Goal: Browse casually: Explore the website without a specific task or goal

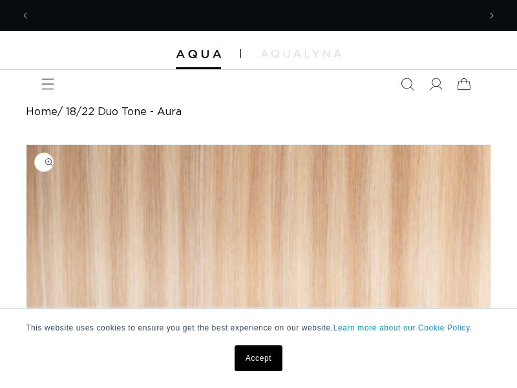
scroll to position [0, 448]
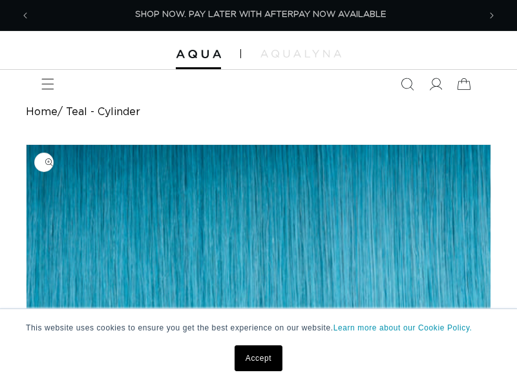
scroll to position [0, 896]
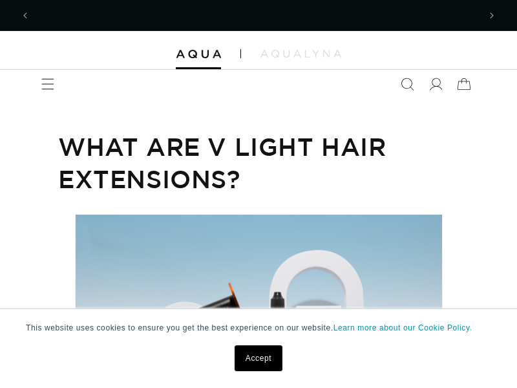
scroll to position [0, 448]
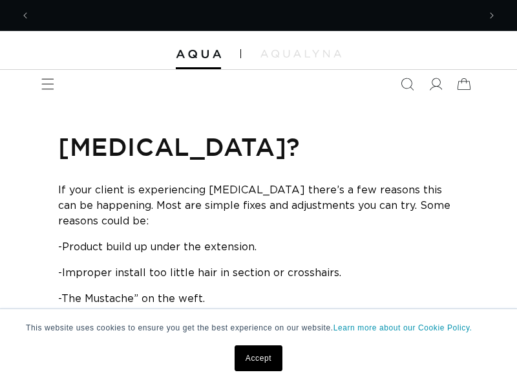
scroll to position [0, 896]
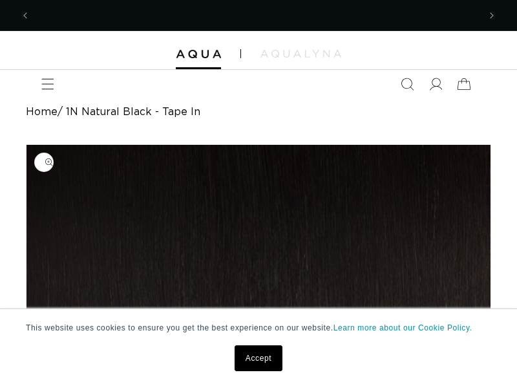
scroll to position [0, 448]
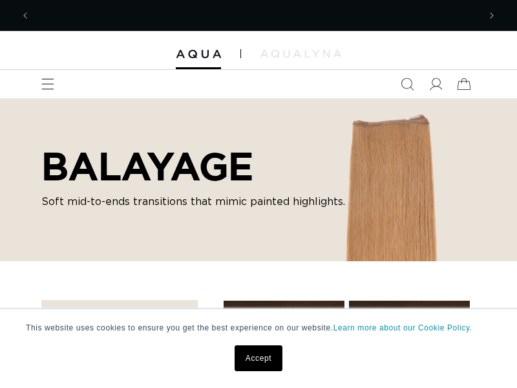
scroll to position [0, 448]
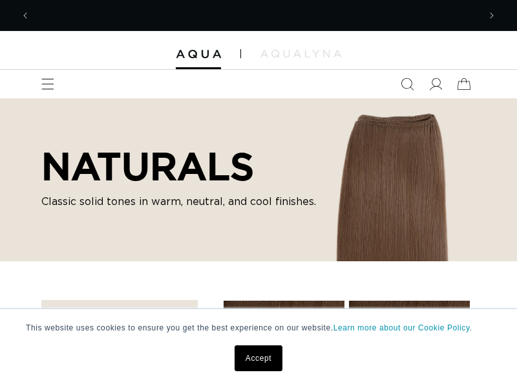
scroll to position [0, 448]
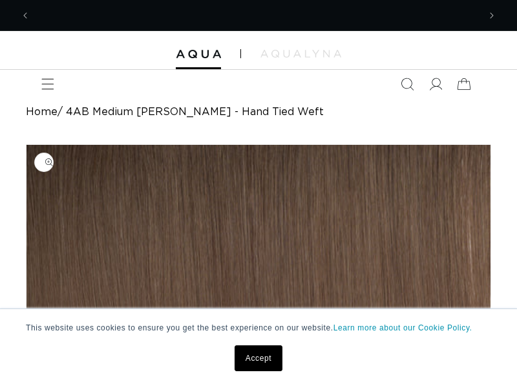
scroll to position [0, 896]
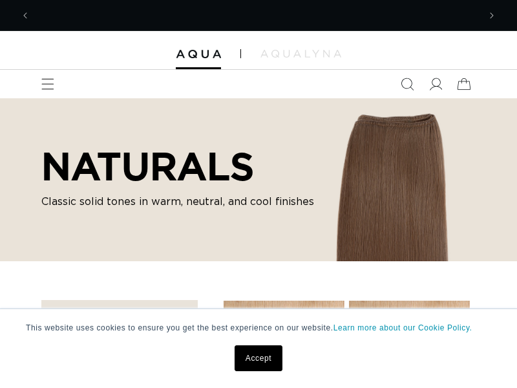
scroll to position [0, 896]
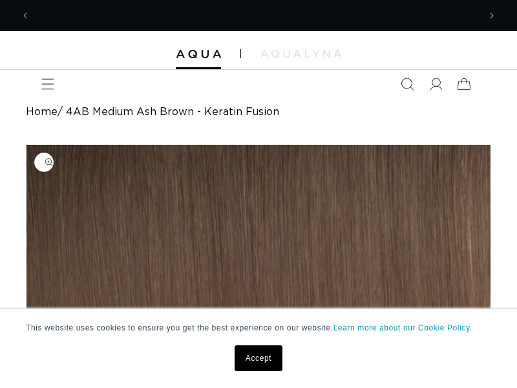
scroll to position [0, 896]
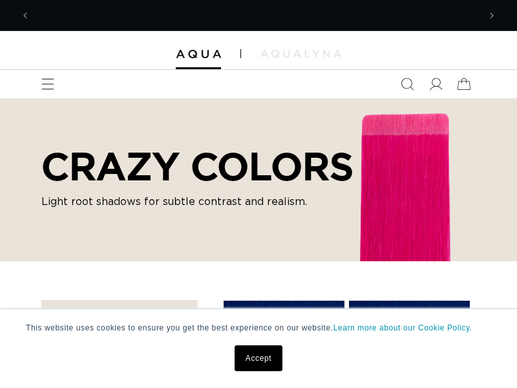
scroll to position [0, 448]
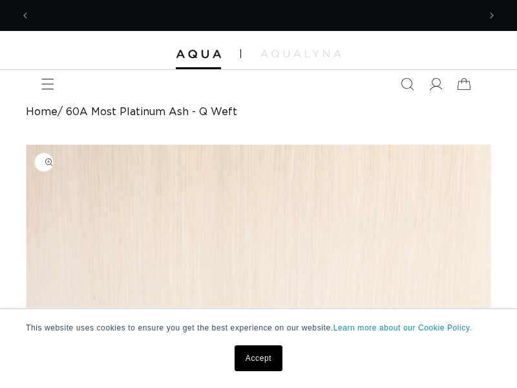
scroll to position [0, 896]
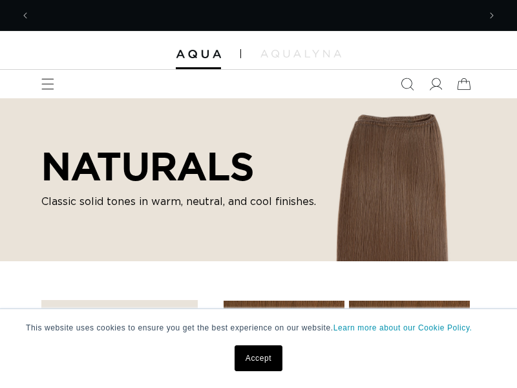
scroll to position [0, 448]
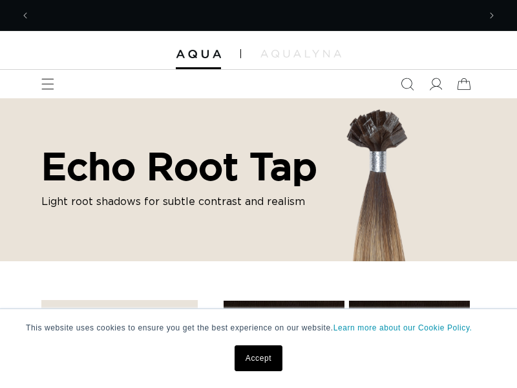
scroll to position [0, 896]
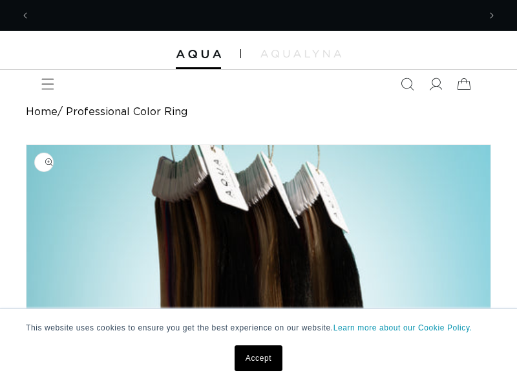
scroll to position [0, 448]
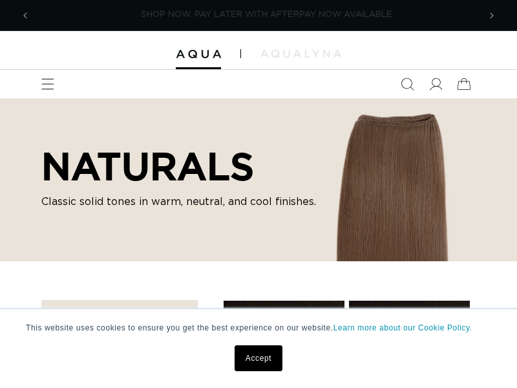
scroll to position [0, 896]
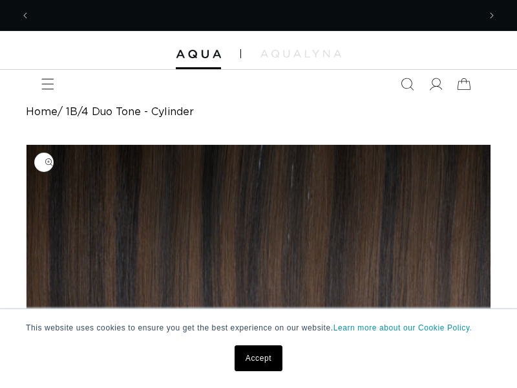
scroll to position [0, 448]
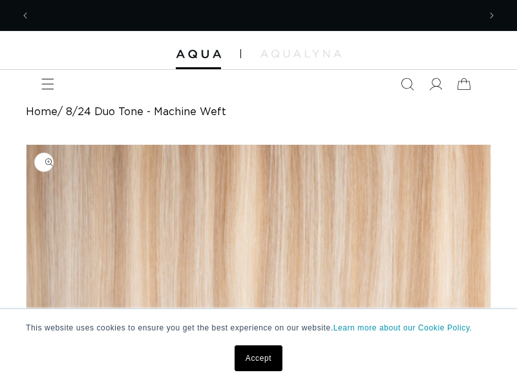
scroll to position [0, 896]
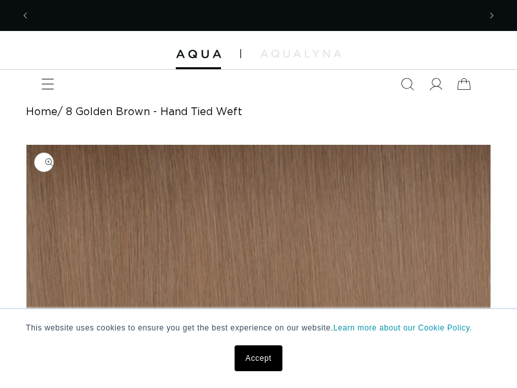
scroll to position [0, 448]
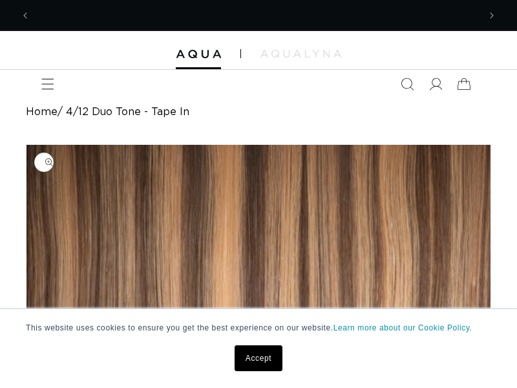
scroll to position [0, 896]
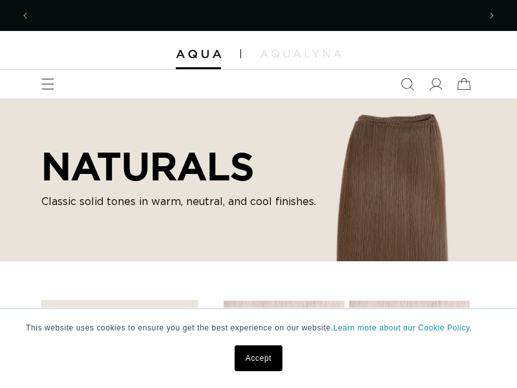
scroll to position [0, 896]
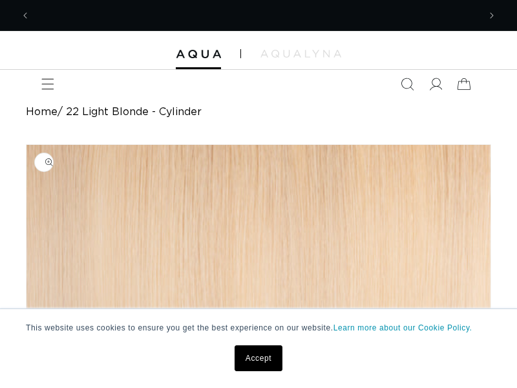
scroll to position [0, 896]
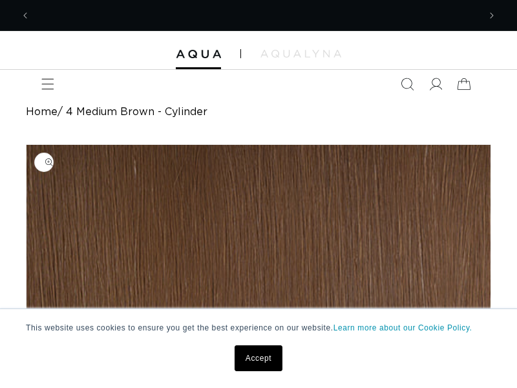
scroll to position [0, 896]
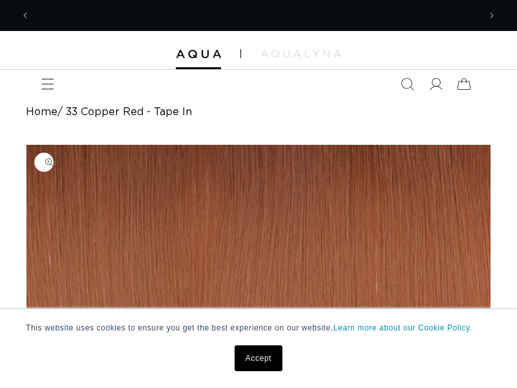
scroll to position [0, 448]
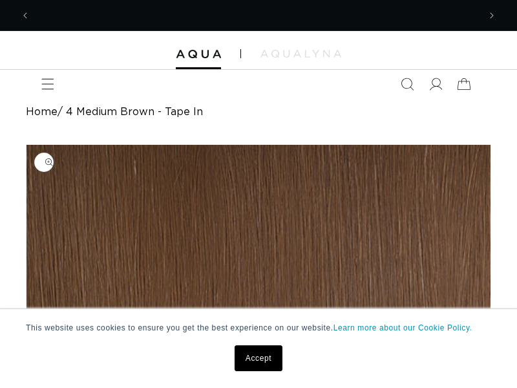
scroll to position [0, 448]
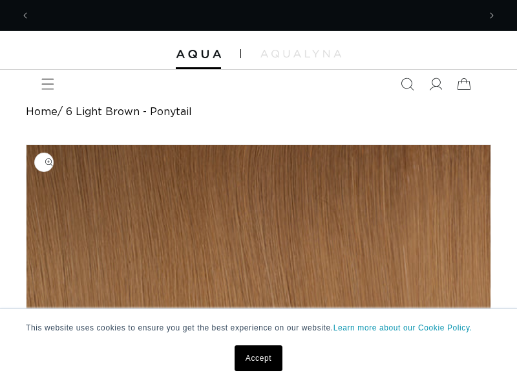
scroll to position [0, 448]
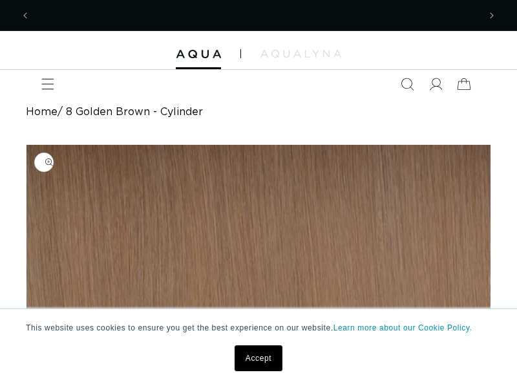
scroll to position [0, 448]
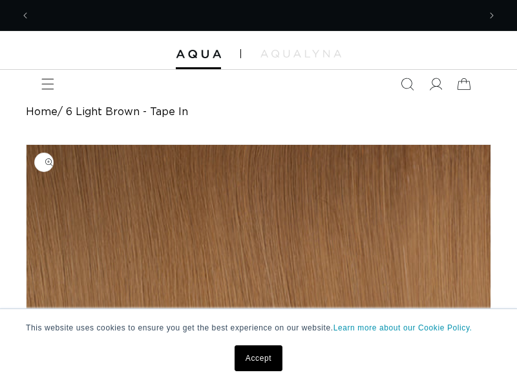
scroll to position [0, 896]
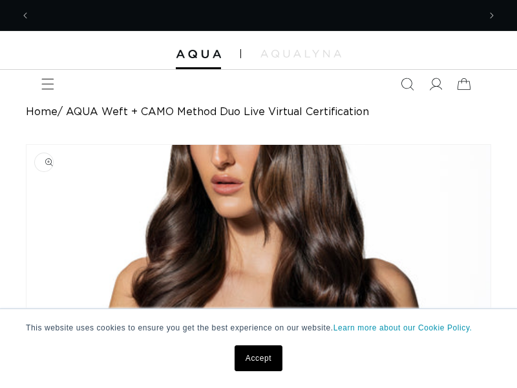
scroll to position [0, 448]
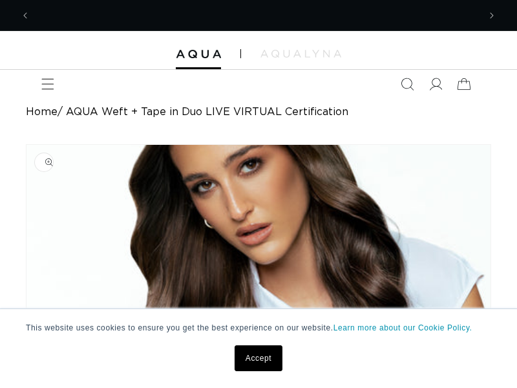
scroll to position [0, 896]
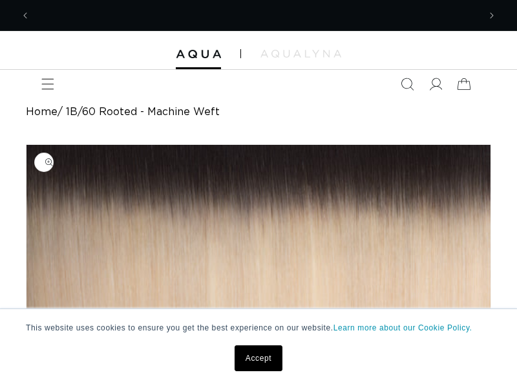
scroll to position [0, 896]
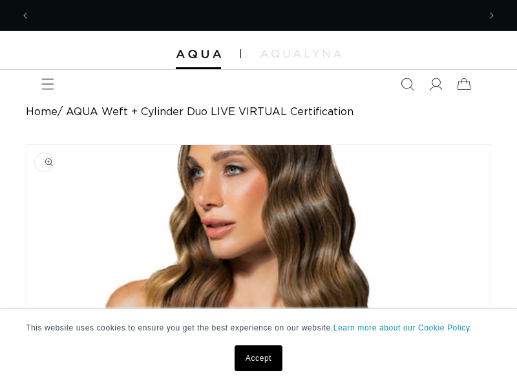
scroll to position [0, 448]
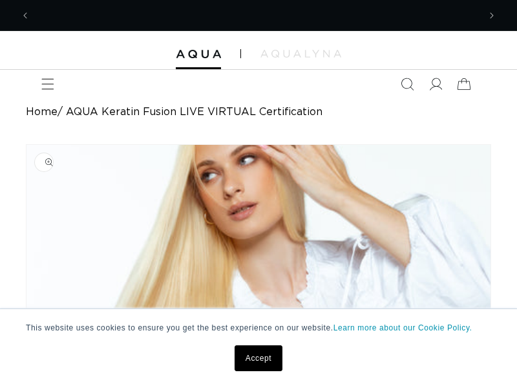
scroll to position [0, 448]
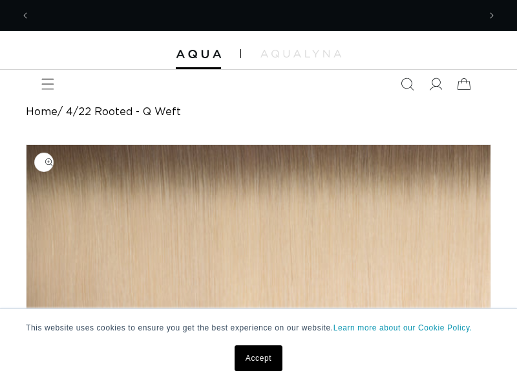
scroll to position [0, 896]
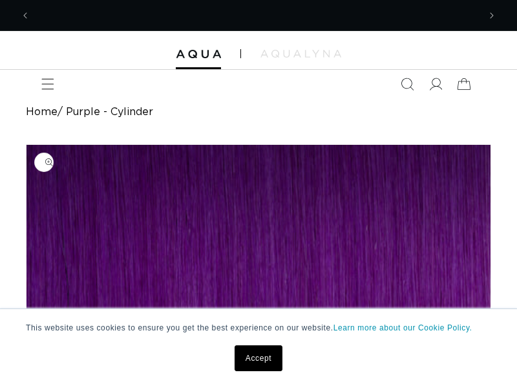
scroll to position [0, 448]
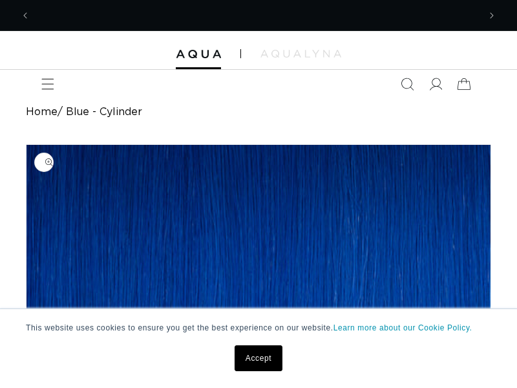
scroll to position [0, 896]
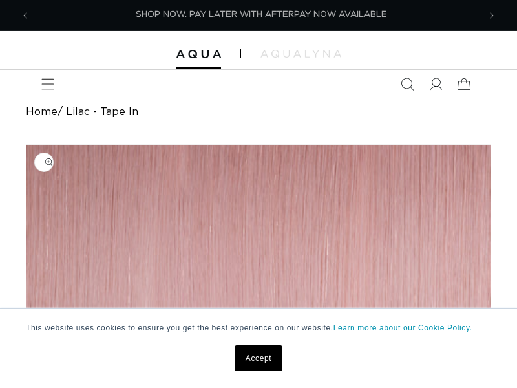
scroll to position [0, 896]
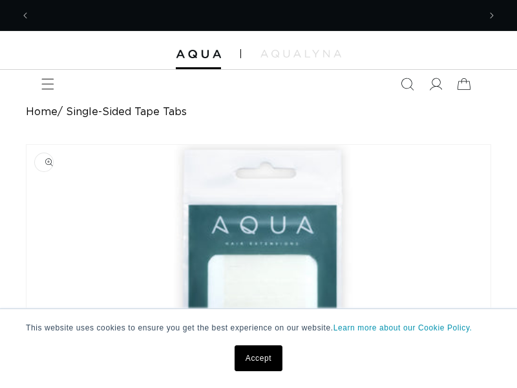
scroll to position [0, 448]
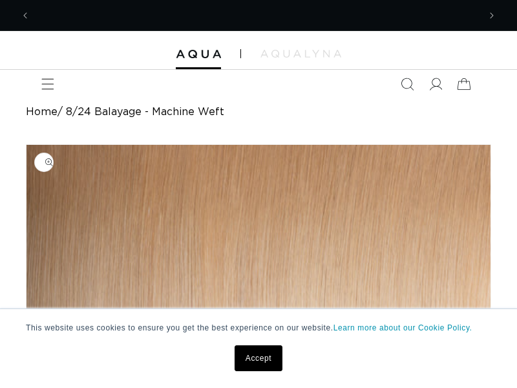
scroll to position [0, 896]
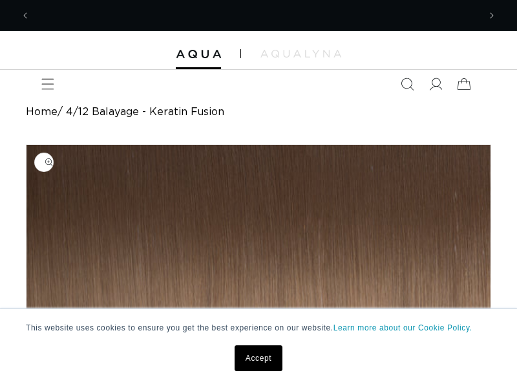
scroll to position [0, 448]
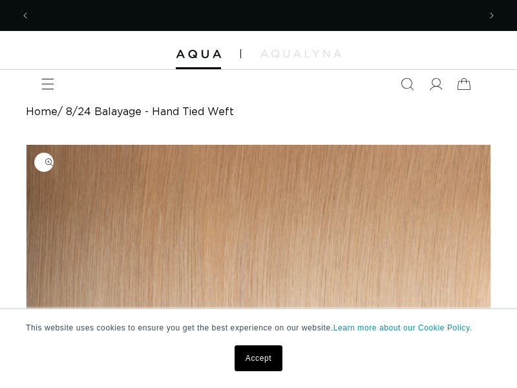
scroll to position [0, 896]
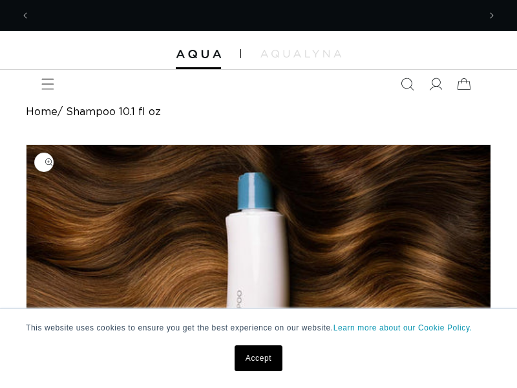
scroll to position [0, 448]
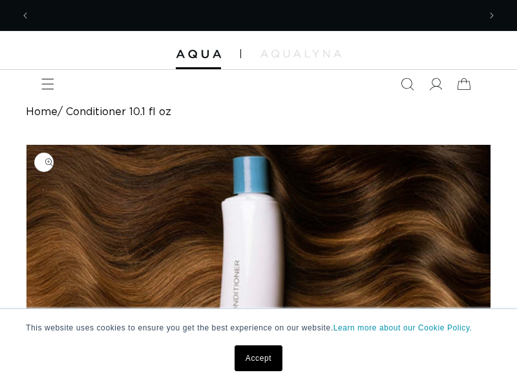
scroll to position [0, 448]
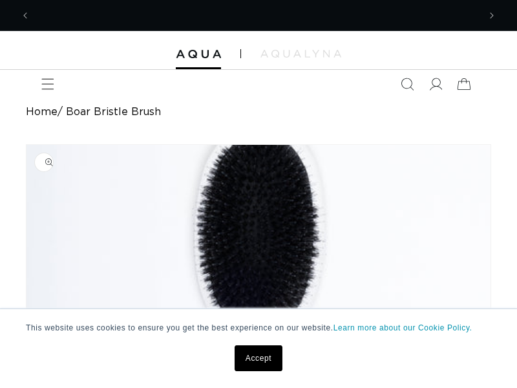
scroll to position [0, 896]
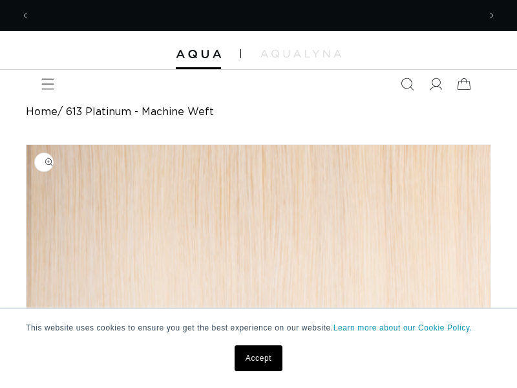
scroll to position [0, 448]
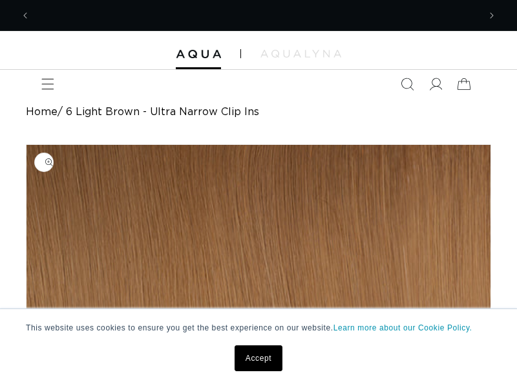
scroll to position [0, 896]
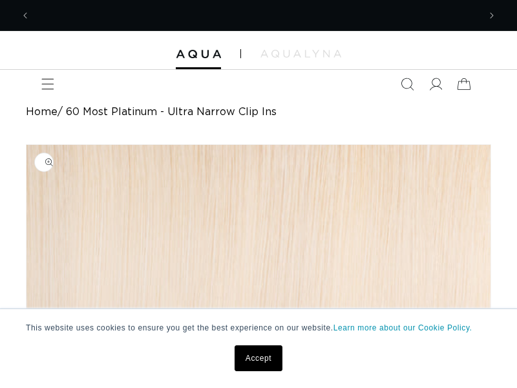
scroll to position [0, 448]
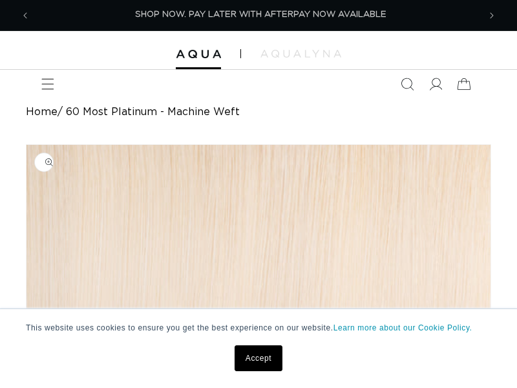
scroll to position [0, 896]
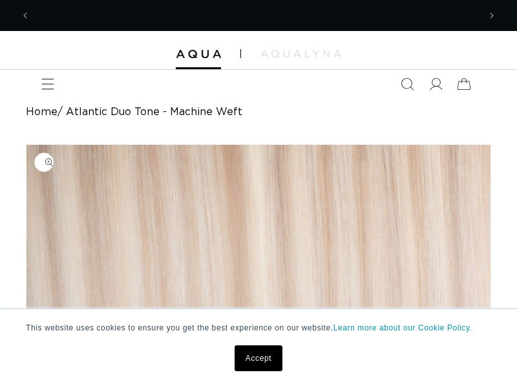
scroll to position [0, 448]
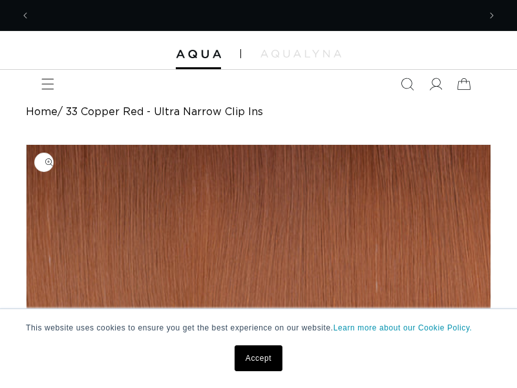
scroll to position [0, 448]
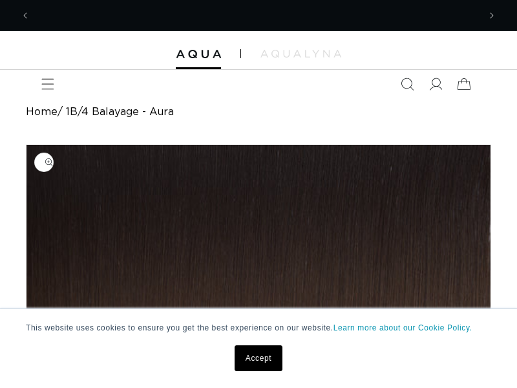
scroll to position [0, 448]
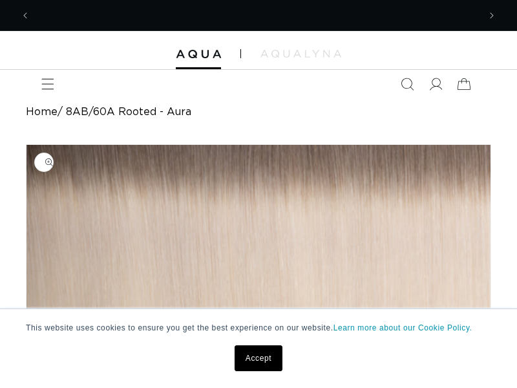
scroll to position [0, 896]
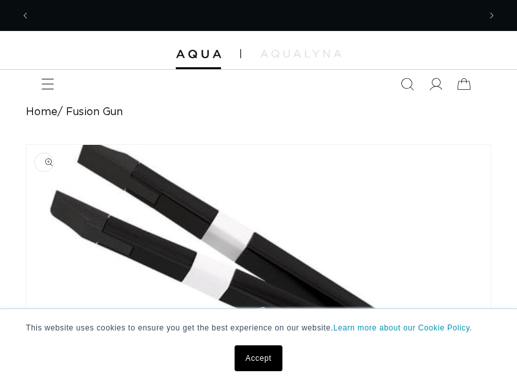
scroll to position [0, 896]
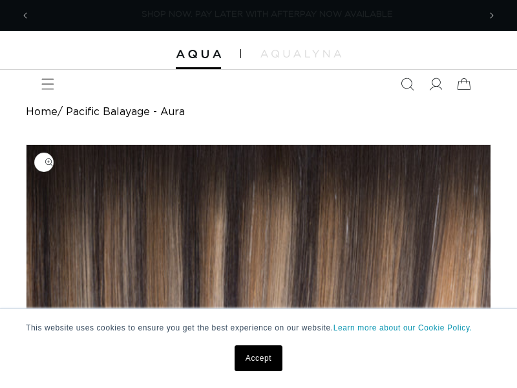
scroll to position [0, 896]
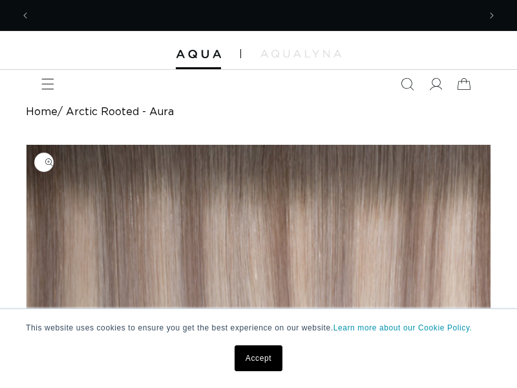
scroll to position [0, 896]
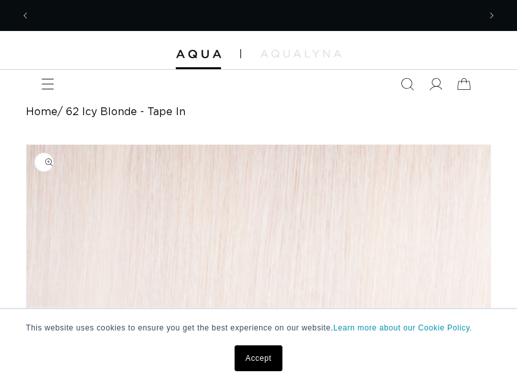
scroll to position [0, 896]
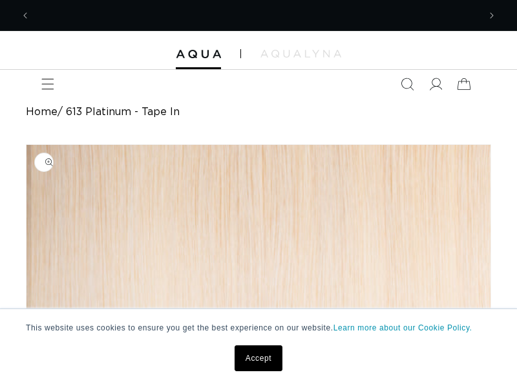
scroll to position [0, 448]
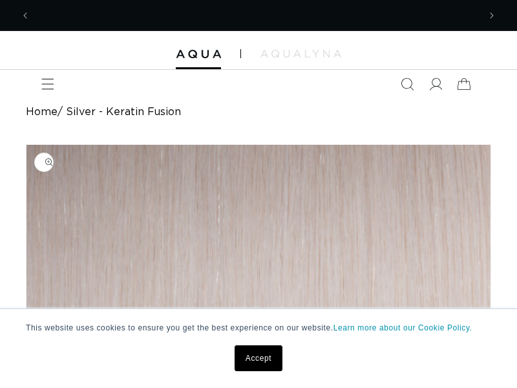
scroll to position [0, 896]
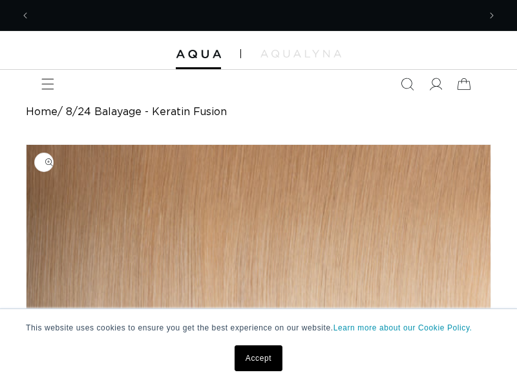
scroll to position [0, 896]
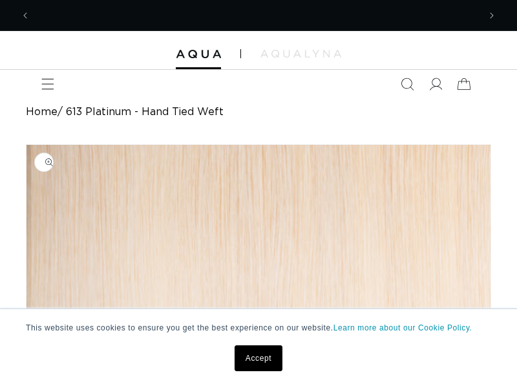
scroll to position [0, 896]
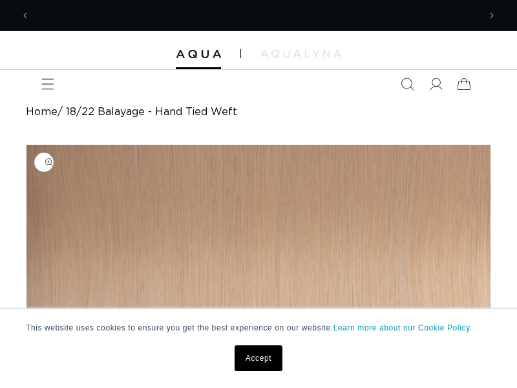
scroll to position [0, 896]
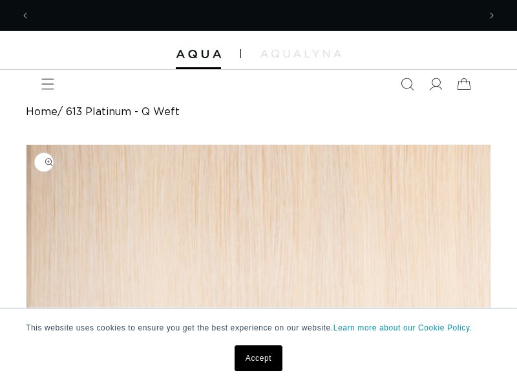
scroll to position [0, 896]
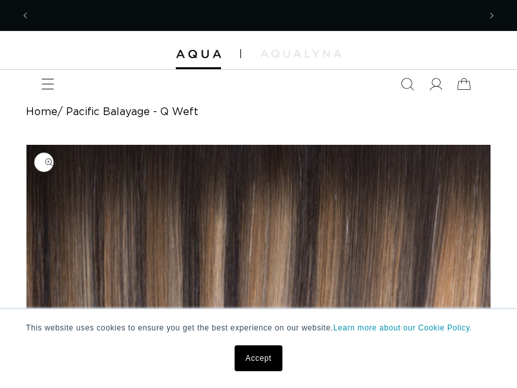
scroll to position [0, 896]
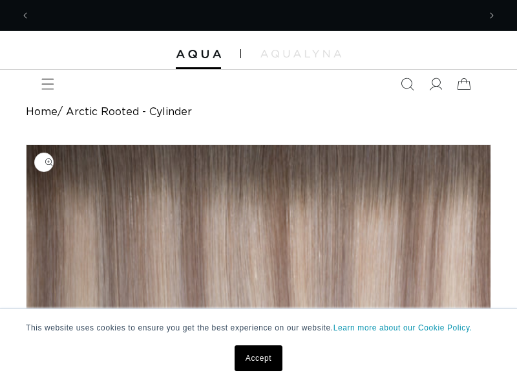
scroll to position [0, 896]
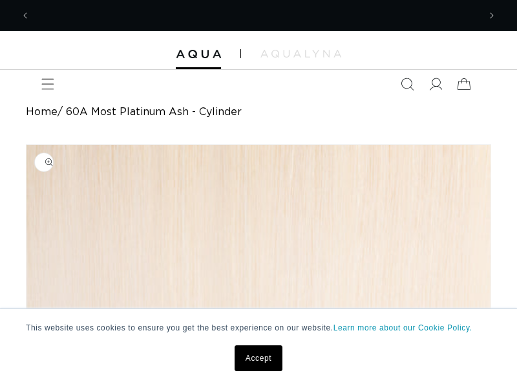
scroll to position [0, 448]
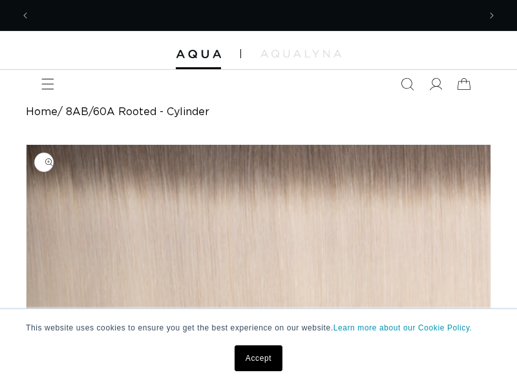
scroll to position [0, 448]
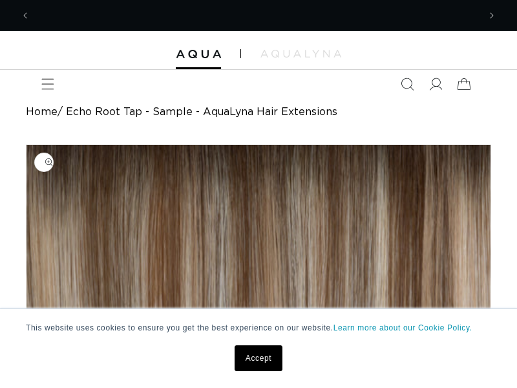
scroll to position [0, 448]
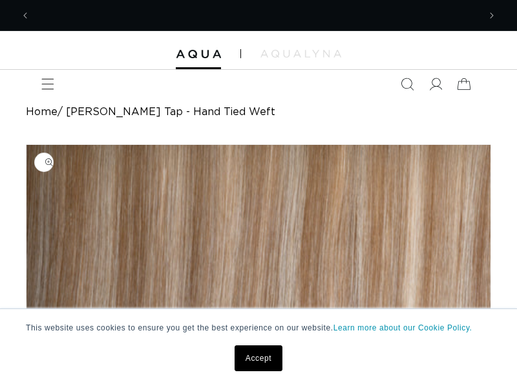
scroll to position [0, 448]
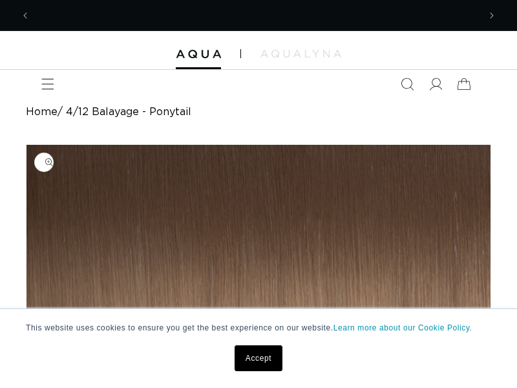
scroll to position [0, 448]
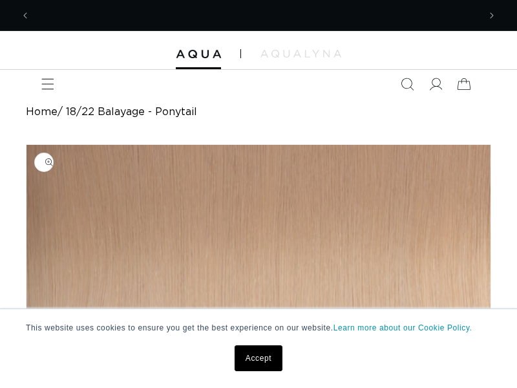
scroll to position [0, 448]
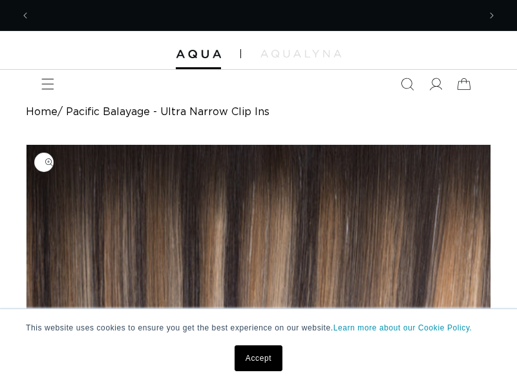
scroll to position [0, 896]
